Goal: Answer question/provide support

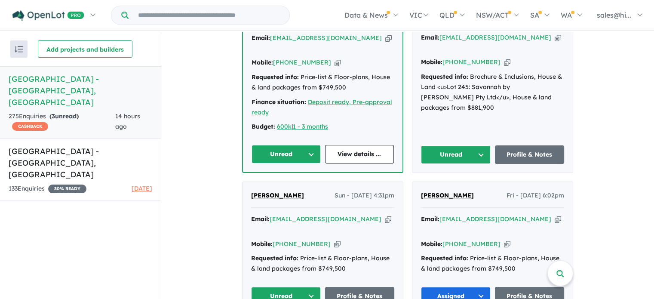
scroll to position [430, 0]
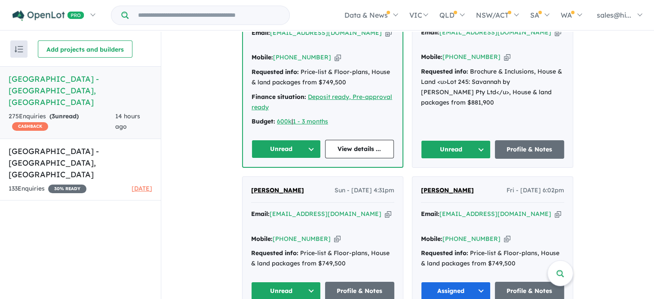
click at [479, 144] on button "Unread" at bounding box center [456, 149] width 70 height 18
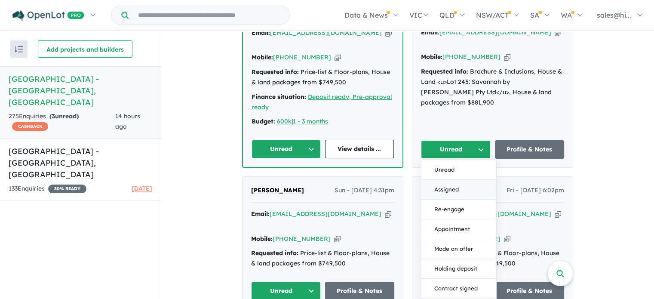
click at [468, 185] on button "Assigned" at bounding box center [458, 190] width 75 height 20
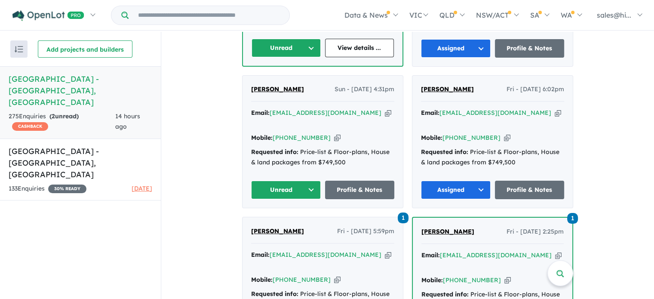
scroll to position [516, 0]
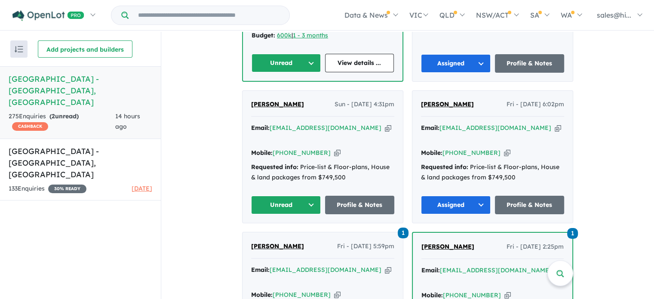
click at [306, 196] on button "Unread" at bounding box center [286, 205] width 70 height 18
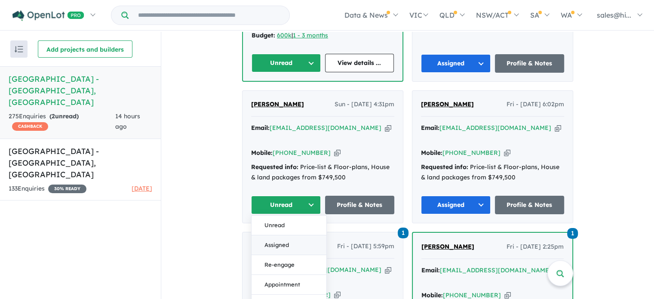
click at [292, 235] on button "Assigned" at bounding box center [288, 245] width 75 height 20
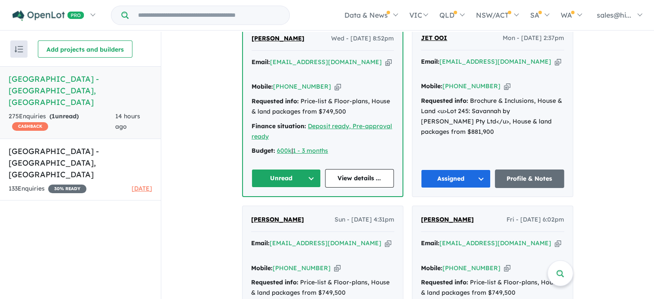
scroll to position [387, 0]
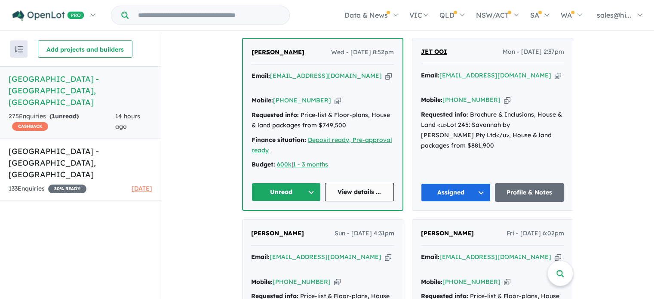
click at [358, 184] on link "View details ..." at bounding box center [359, 192] width 69 height 18
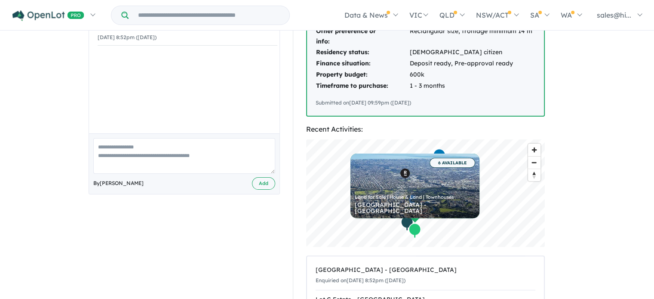
scroll to position [172, 0]
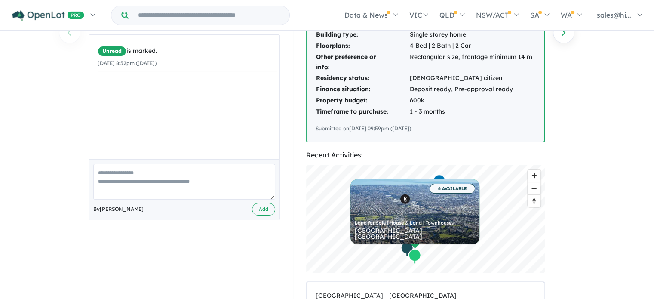
click at [121, 181] on textarea at bounding box center [184, 182] width 182 height 36
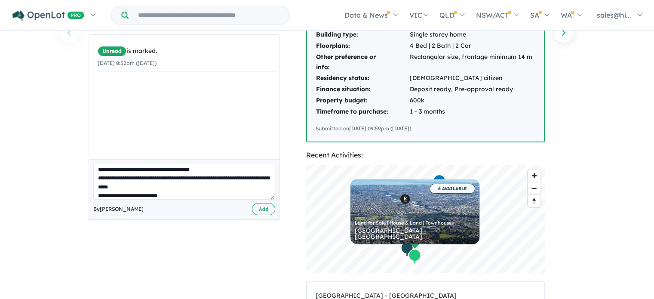
scroll to position [12, 0]
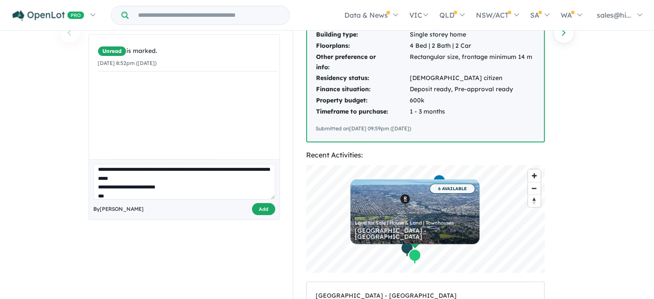
type textarea "**********"
click at [263, 210] on button "Add" at bounding box center [263, 209] width 23 height 12
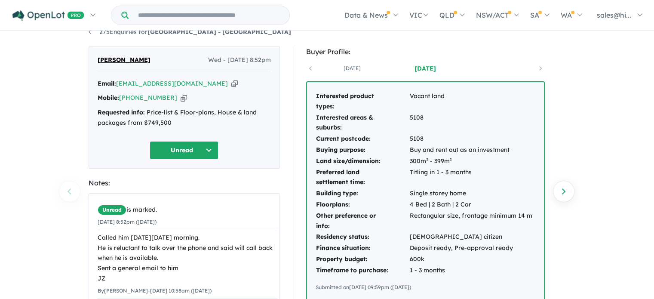
scroll to position [0, 0]
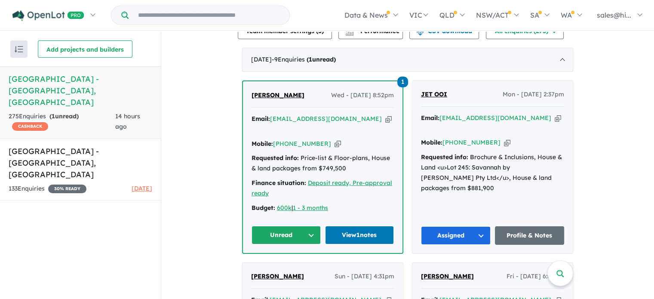
scroll to position [375, 0]
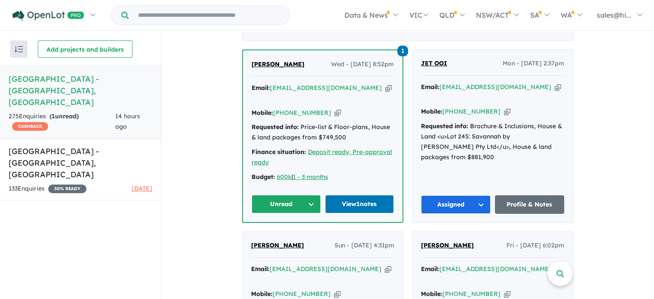
click at [310, 196] on button "Unread" at bounding box center [285, 204] width 69 height 18
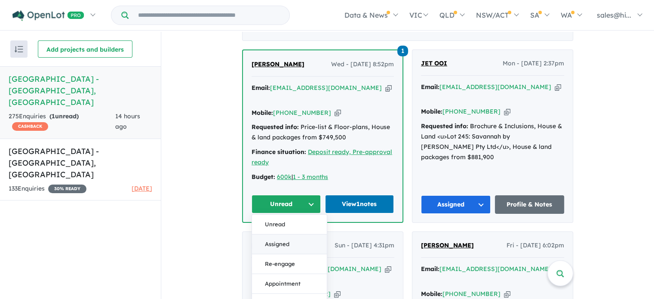
click at [294, 239] on button "Assigned" at bounding box center [289, 244] width 75 height 20
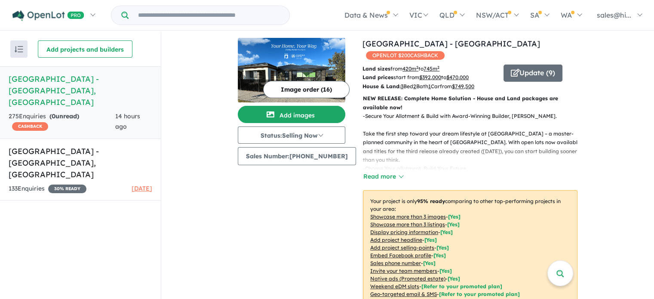
scroll to position [0, 0]
